Goal: Information Seeking & Learning: Check status

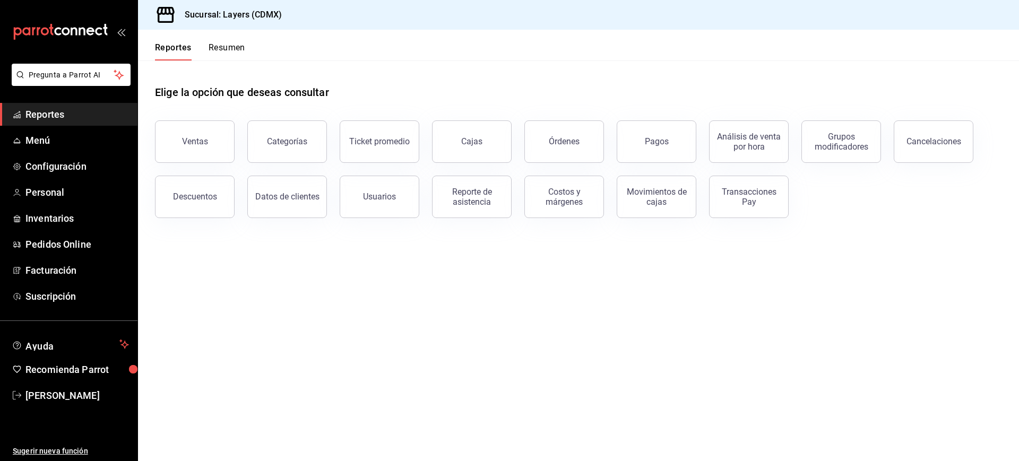
click at [60, 116] on span "Reportes" at bounding box center [76, 114] width 103 height 14
click at [569, 139] on div "Órdenes" at bounding box center [564, 141] width 31 height 10
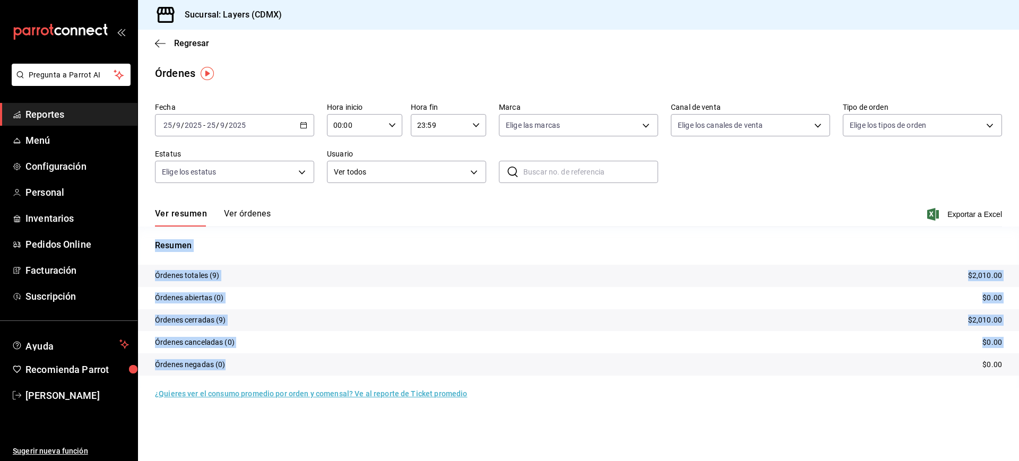
drag, startPoint x: 155, startPoint y: 244, endPoint x: 246, endPoint y: 361, distance: 147.9
click at [246, 361] on div "Resumen Órdenes totales (9) $2,010.00 Órdenes abiertas (0) $0.00 Órdenes cerrad…" at bounding box center [578, 313] width 881 height 149
click at [246, 361] on tr "Órdenes negadas (0) $0.00" at bounding box center [578, 364] width 881 height 22
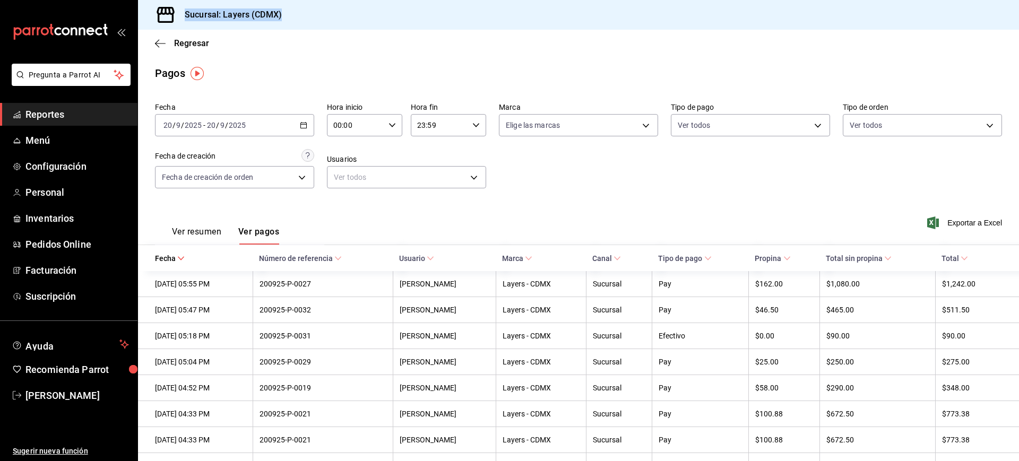
drag, startPoint x: 213, startPoint y: 48, endPoint x: 143, endPoint y: 11, distance: 79.3
click at [143, 11] on div "Sucursal: Layers (CDMX) Regresar Pagos Fecha [DATE] [DATE] - [DATE] [DATE] Hora…" at bounding box center [578, 230] width 881 height 461
click at [454, 31] on div "Regresar" at bounding box center [578, 43] width 881 height 27
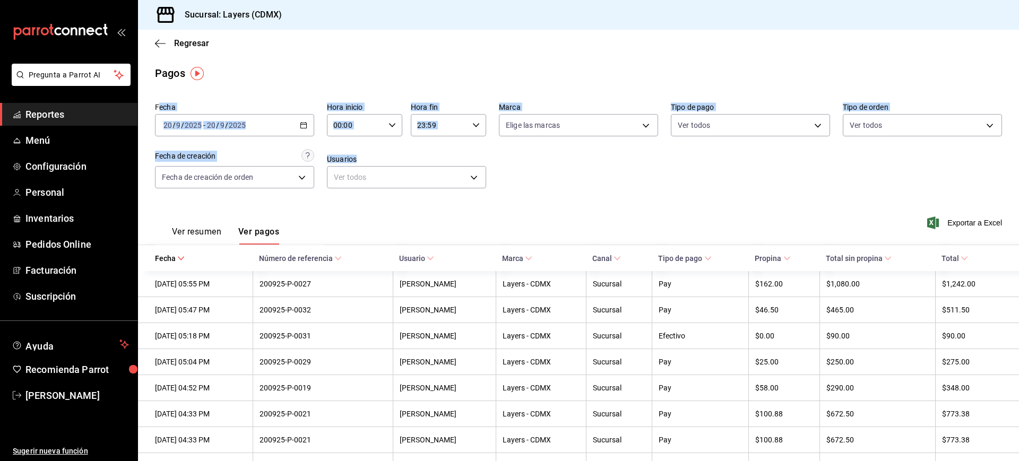
drag, startPoint x: 157, startPoint y: 108, endPoint x: 541, endPoint y: 196, distance: 394.2
click at [541, 196] on div "Fecha [DATE] [DATE] - [DATE] [DATE] Hora inicio 00:00 Hora inicio Hora fin 23:5…" at bounding box center [578, 149] width 847 height 103
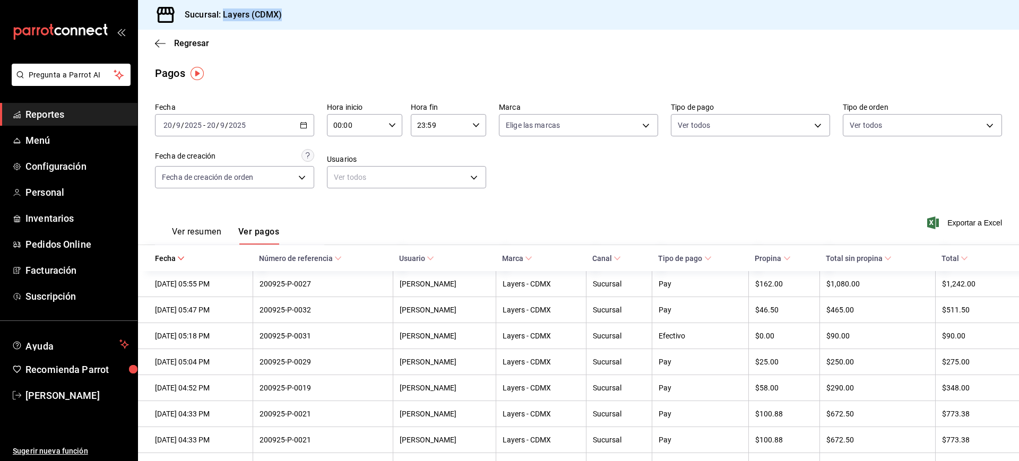
drag, startPoint x: 224, startPoint y: 13, endPoint x: 287, endPoint y: 14, distance: 63.2
click at [287, 14] on div "Sucursal: Layers (CDMX)" at bounding box center [578, 15] width 881 height 30
